Goal: Navigation & Orientation: Go to known website

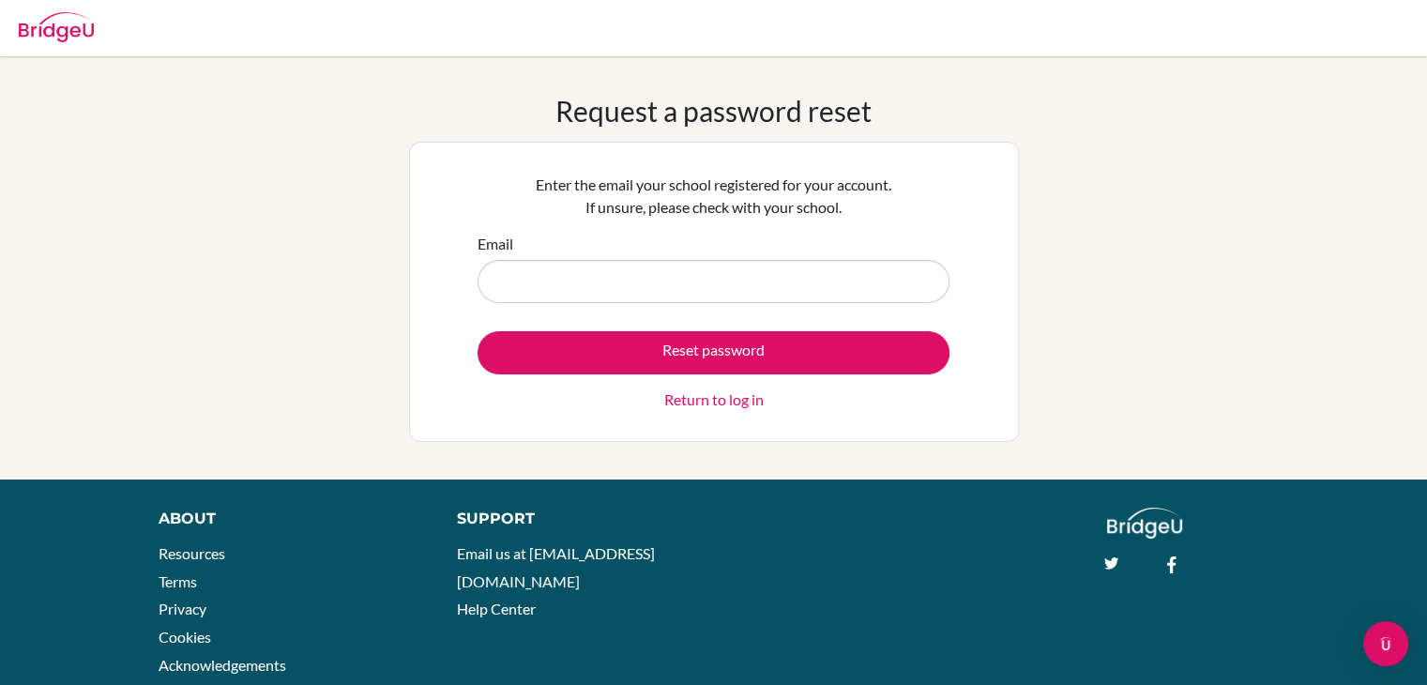
click at [701, 398] on link "Return to log in" at bounding box center [713, 399] width 99 height 23
